Goal: Transaction & Acquisition: Purchase product/service

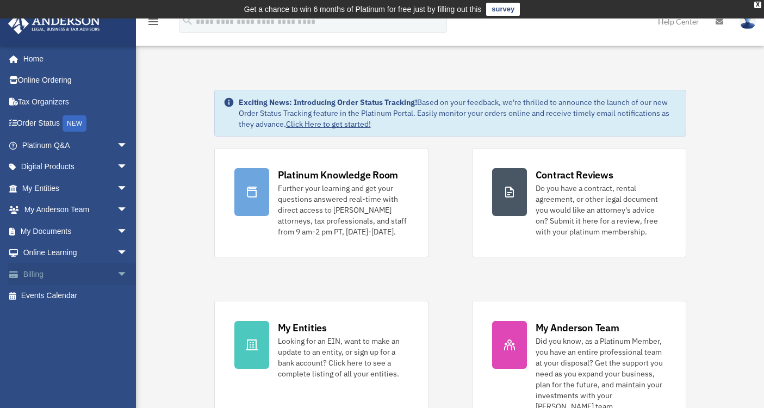
click at [34, 281] on link "Billing arrow_drop_down" at bounding box center [76, 274] width 137 height 22
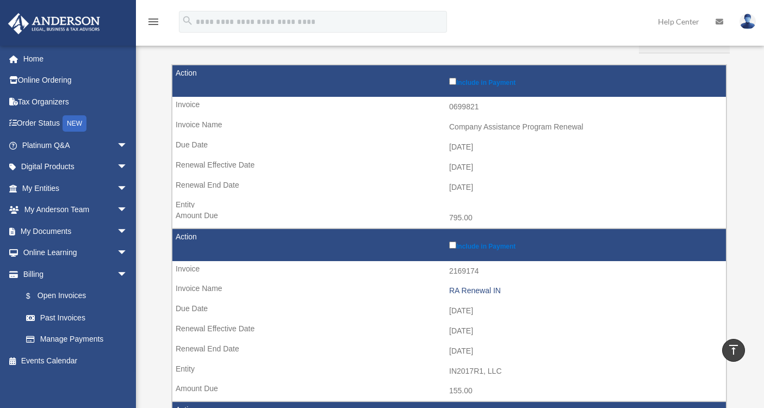
scroll to position [137, 0]
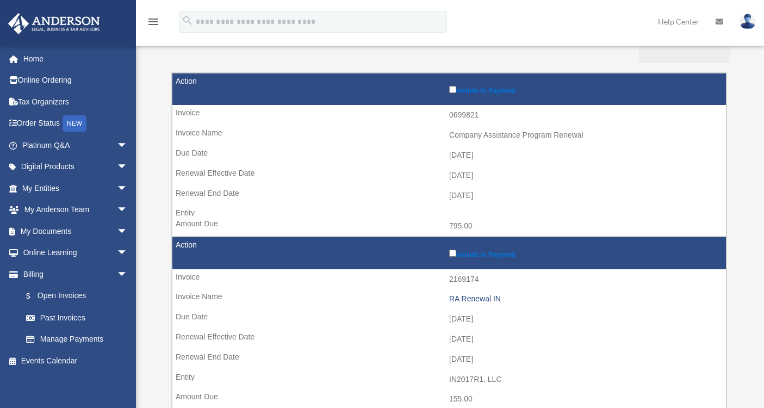
click at [453, 257] on label "Include in Payment" at bounding box center [584, 252] width 271 height 11
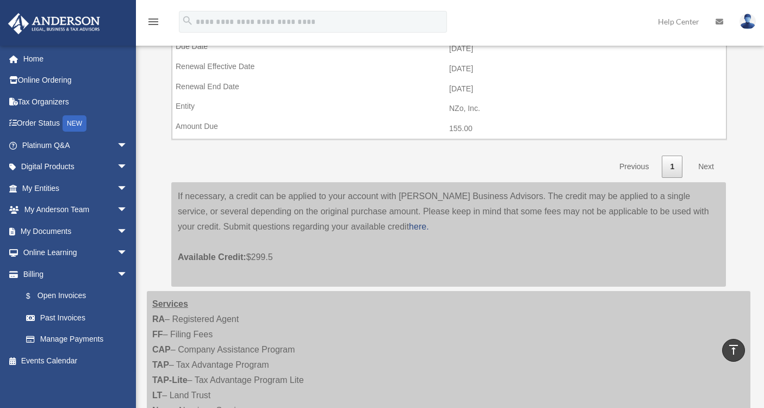
scroll to position [947, 0]
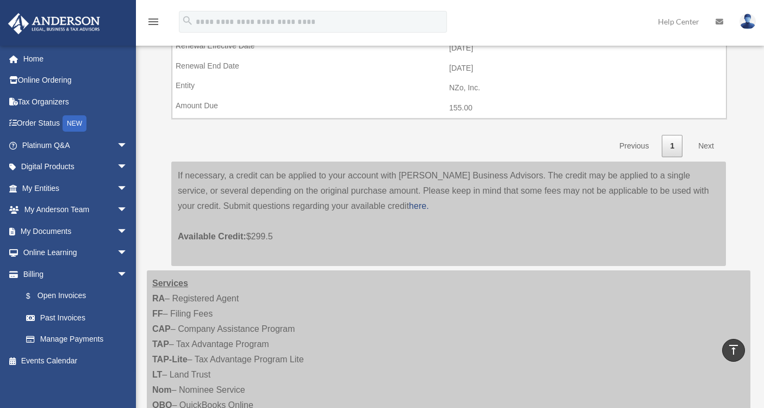
click at [705, 150] on link "Next" at bounding box center [706, 146] width 32 height 22
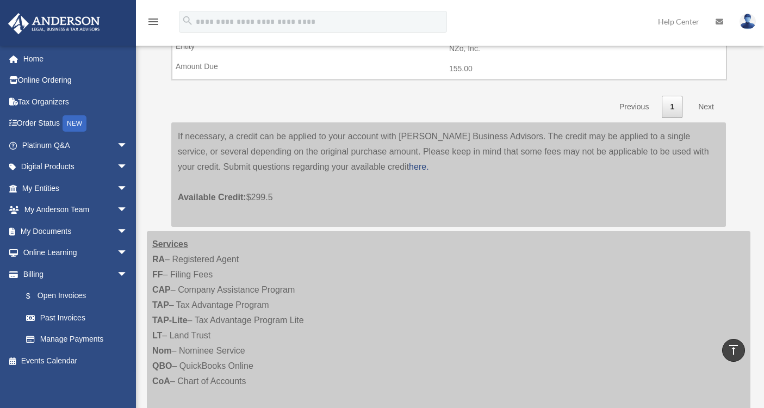
scroll to position [986, 0]
click at [703, 107] on link "Next" at bounding box center [706, 107] width 32 height 22
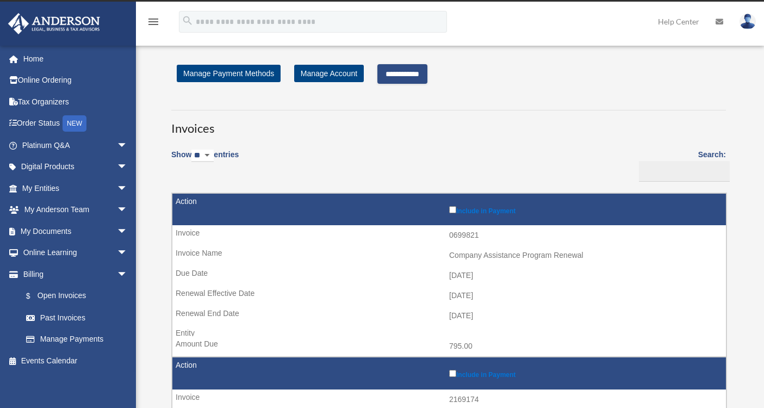
scroll to position [0, 0]
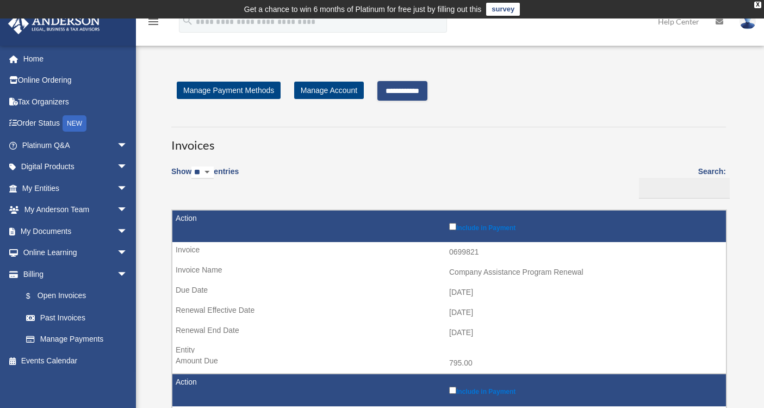
click at [415, 90] on input "**********" at bounding box center [402, 91] width 50 height 20
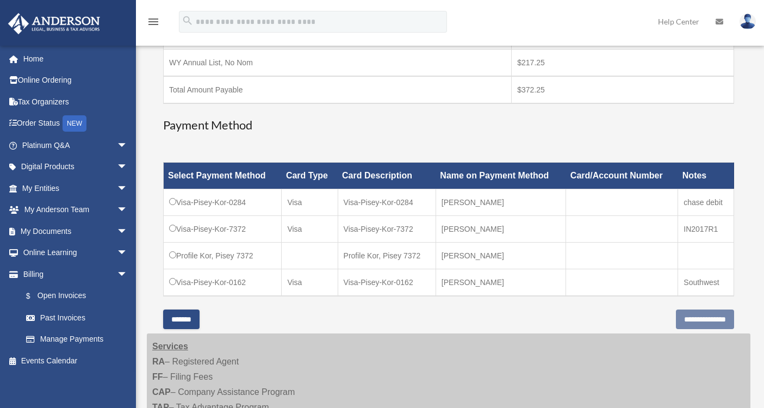
scroll to position [282, 0]
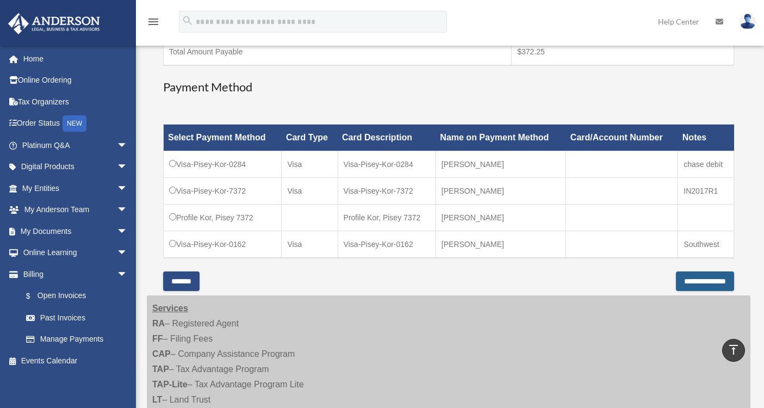
click at [703, 284] on input "**********" at bounding box center [705, 281] width 58 height 20
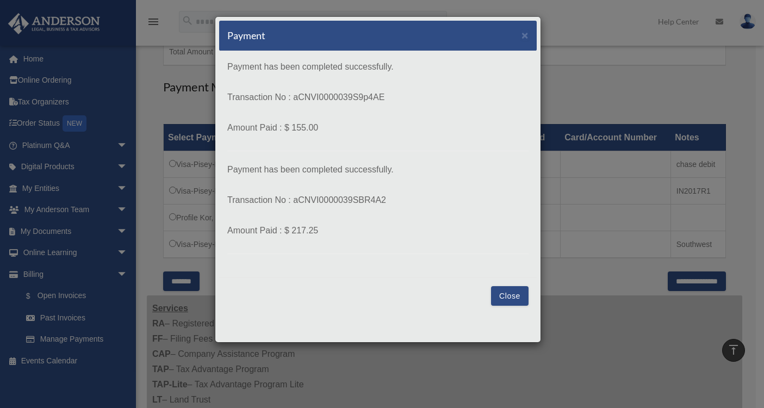
click at [511, 298] on button "Close" at bounding box center [510, 296] width 38 height 20
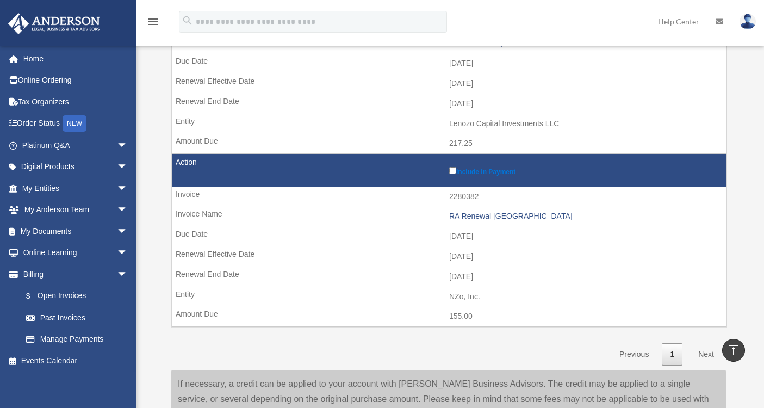
scroll to position [460, 0]
